Goal: Information Seeking & Learning: Learn about a topic

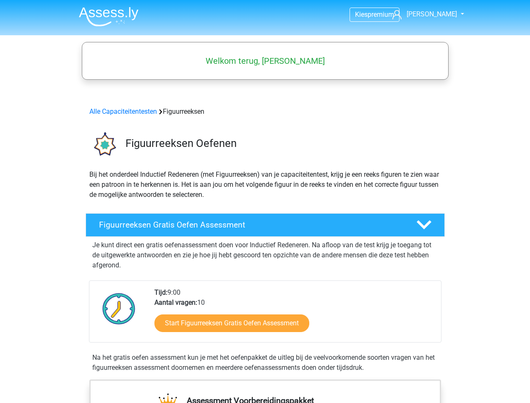
click at [434, 14] on span "sandra" at bounding box center [431, 14] width 50 height 8
